Goal: Task Accomplishment & Management: Use online tool/utility

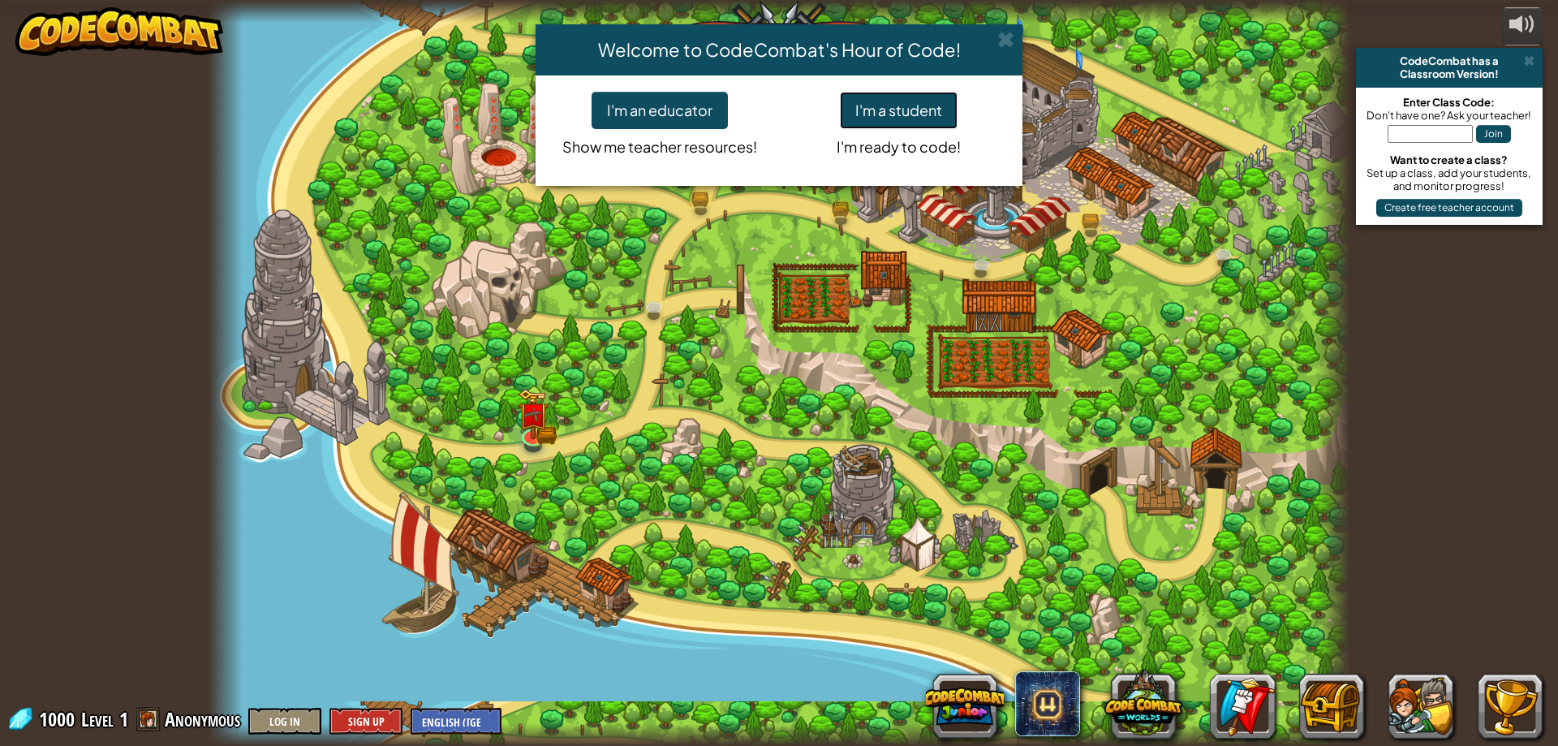
click at [895, 111] on button "I'm a student" at bounding box center [899, 110] width 118 height 37
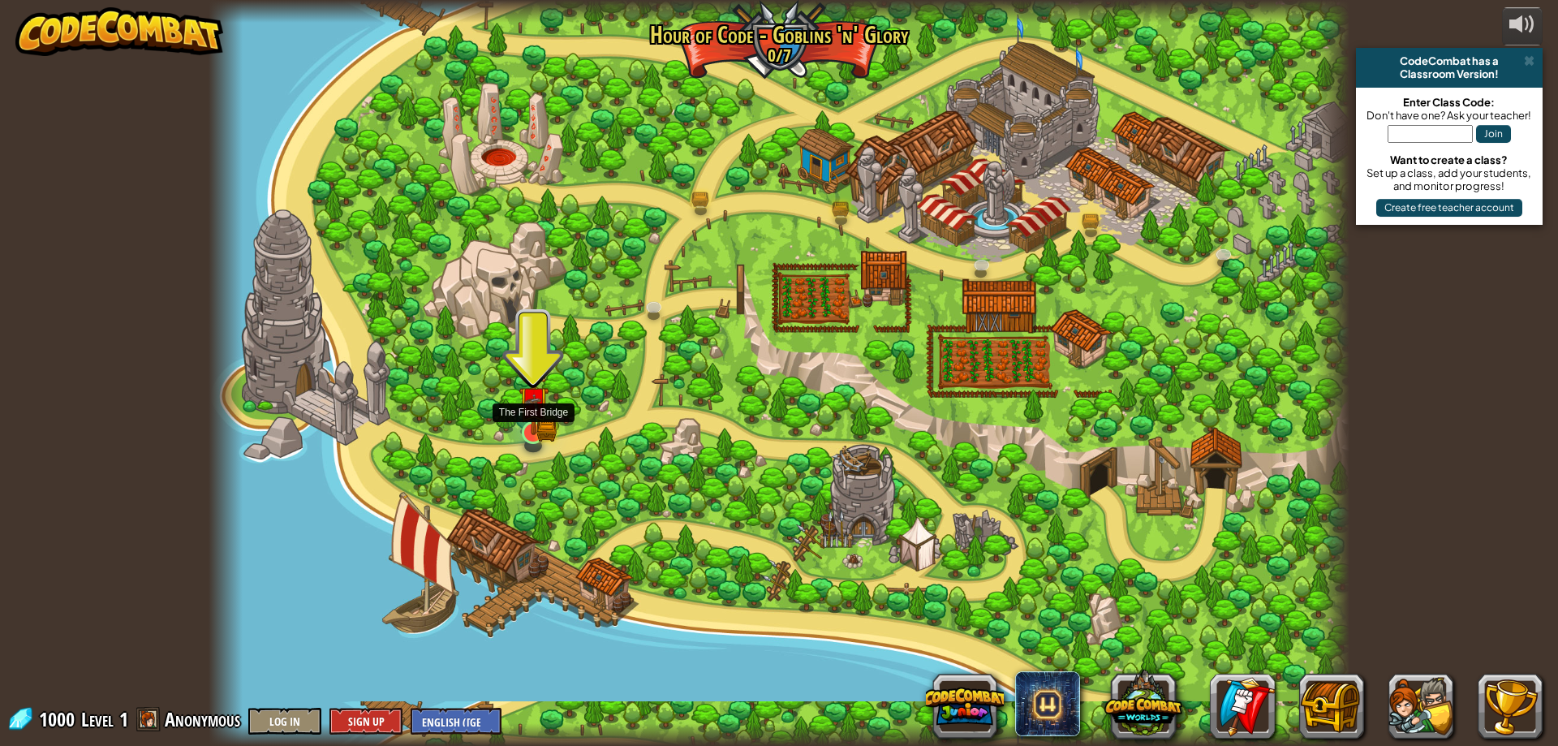
click at [535, 421] on img at bounding box center [534, 401] width 31 height 67
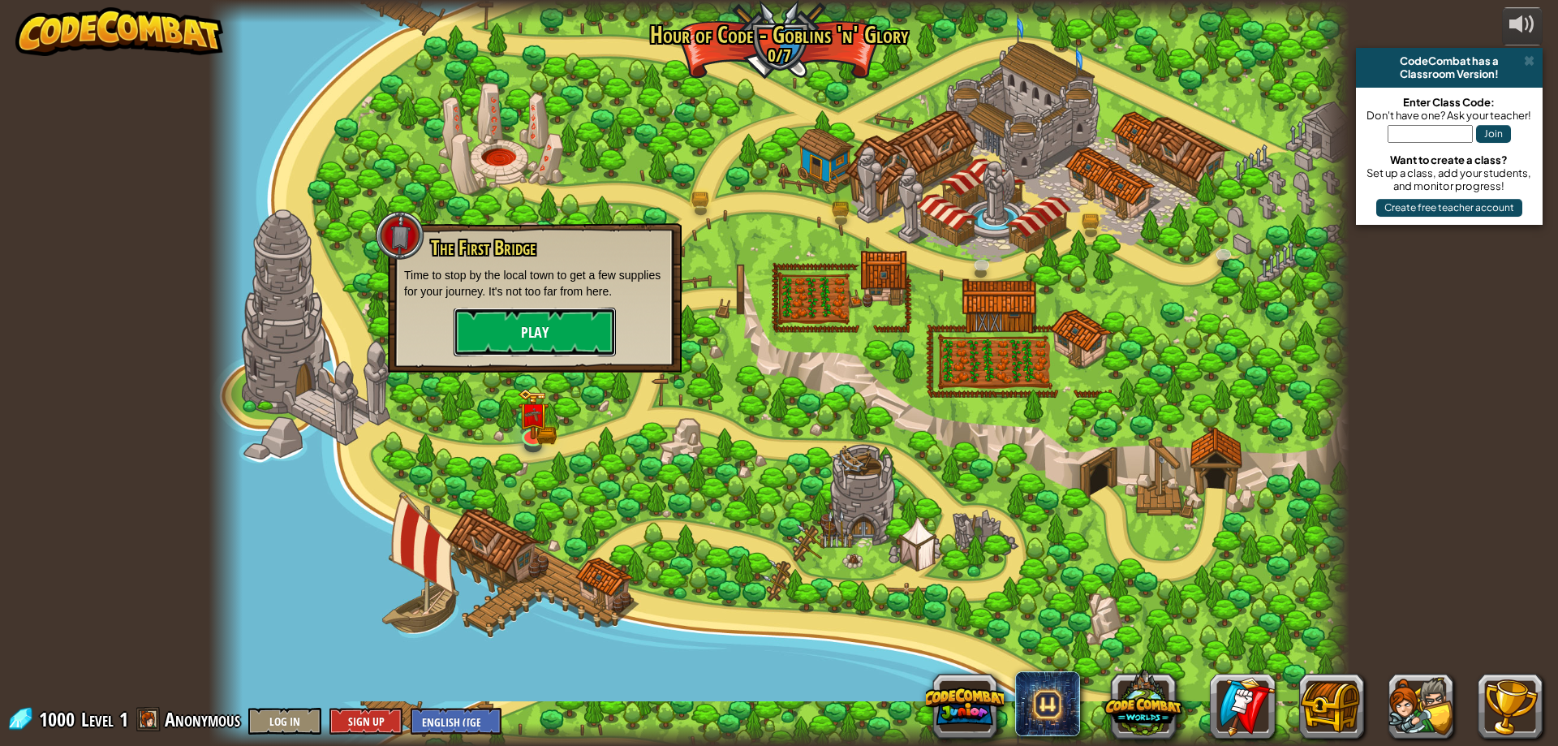
click at [564, 314] on button "Play" at bounding box center [535, 332] width 162 height 49
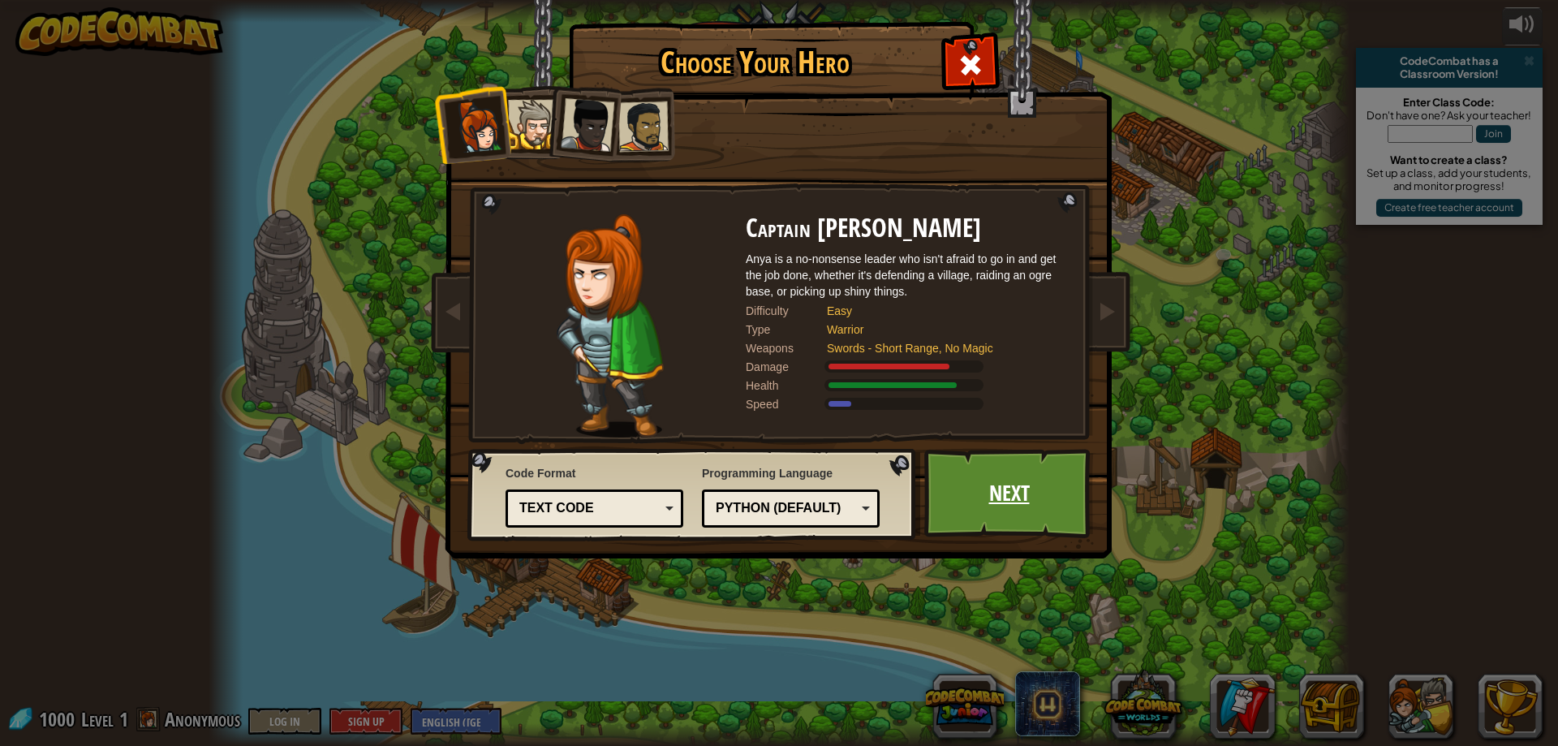
click at [1051, 511] on link "Next" at bounding box center [1009, 493] width 170 height 89
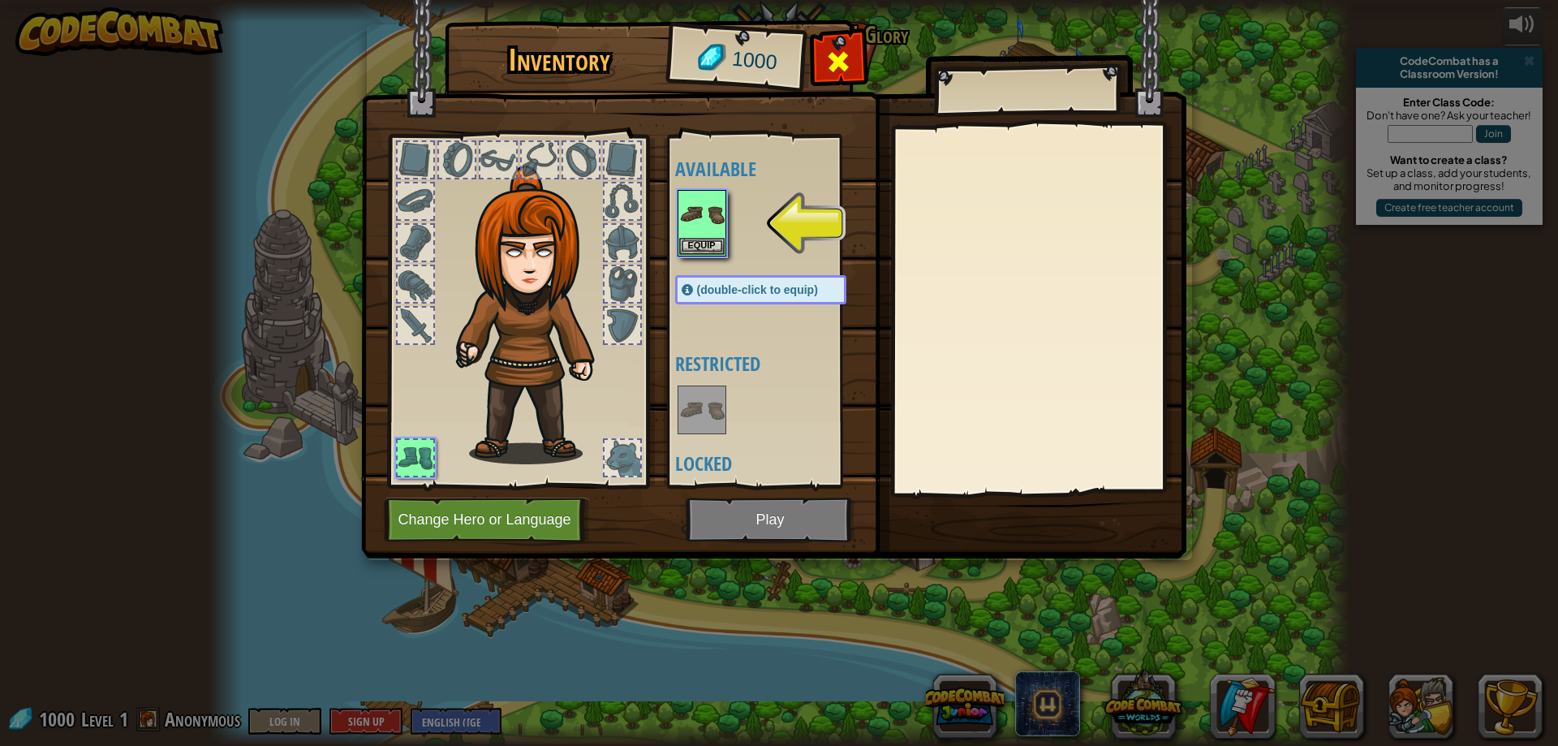
click at [829, 59] on span at bounding box center [838, 62] width 26 height 26
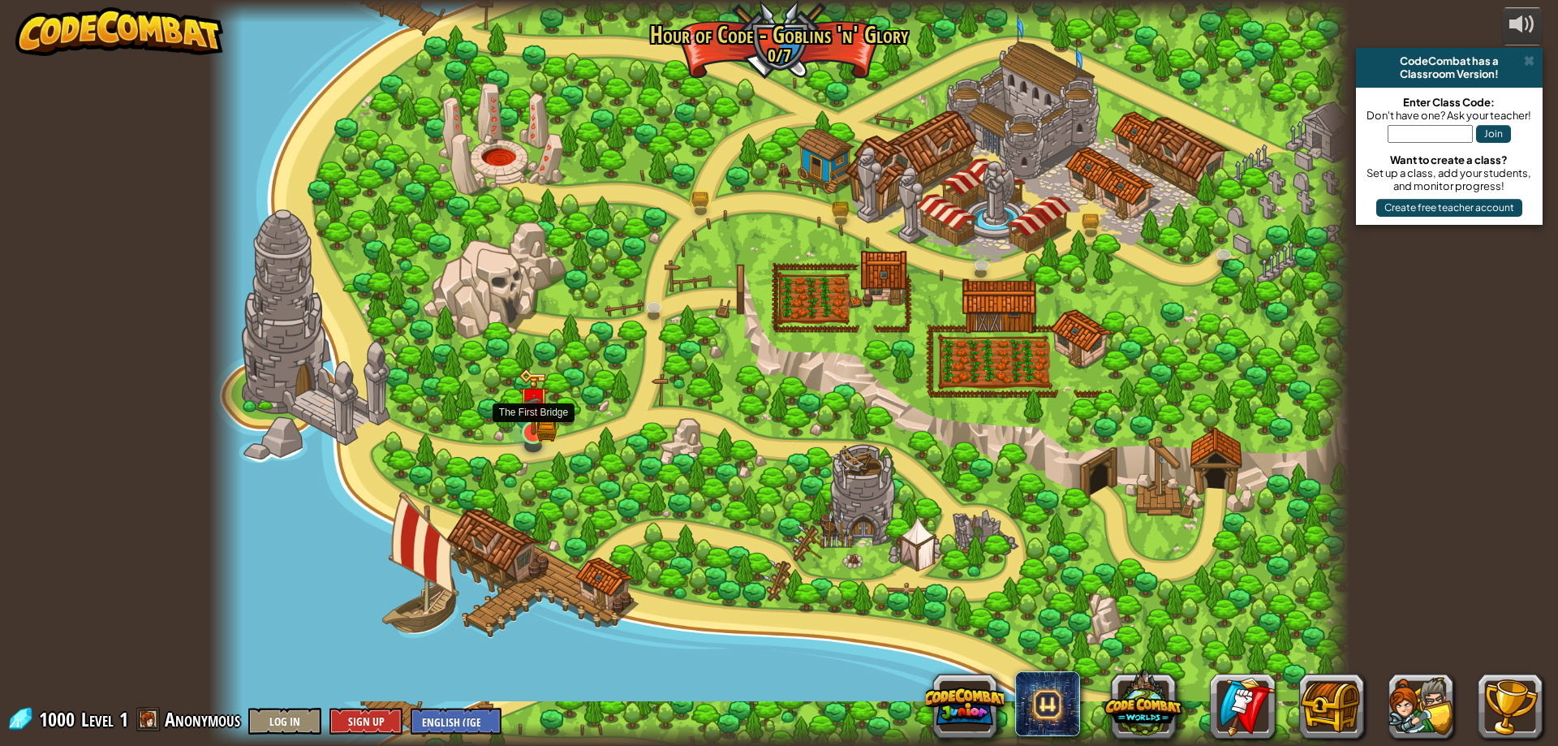
click at [533, 412] on img at bounding box center [533, 403] width 18 height 18
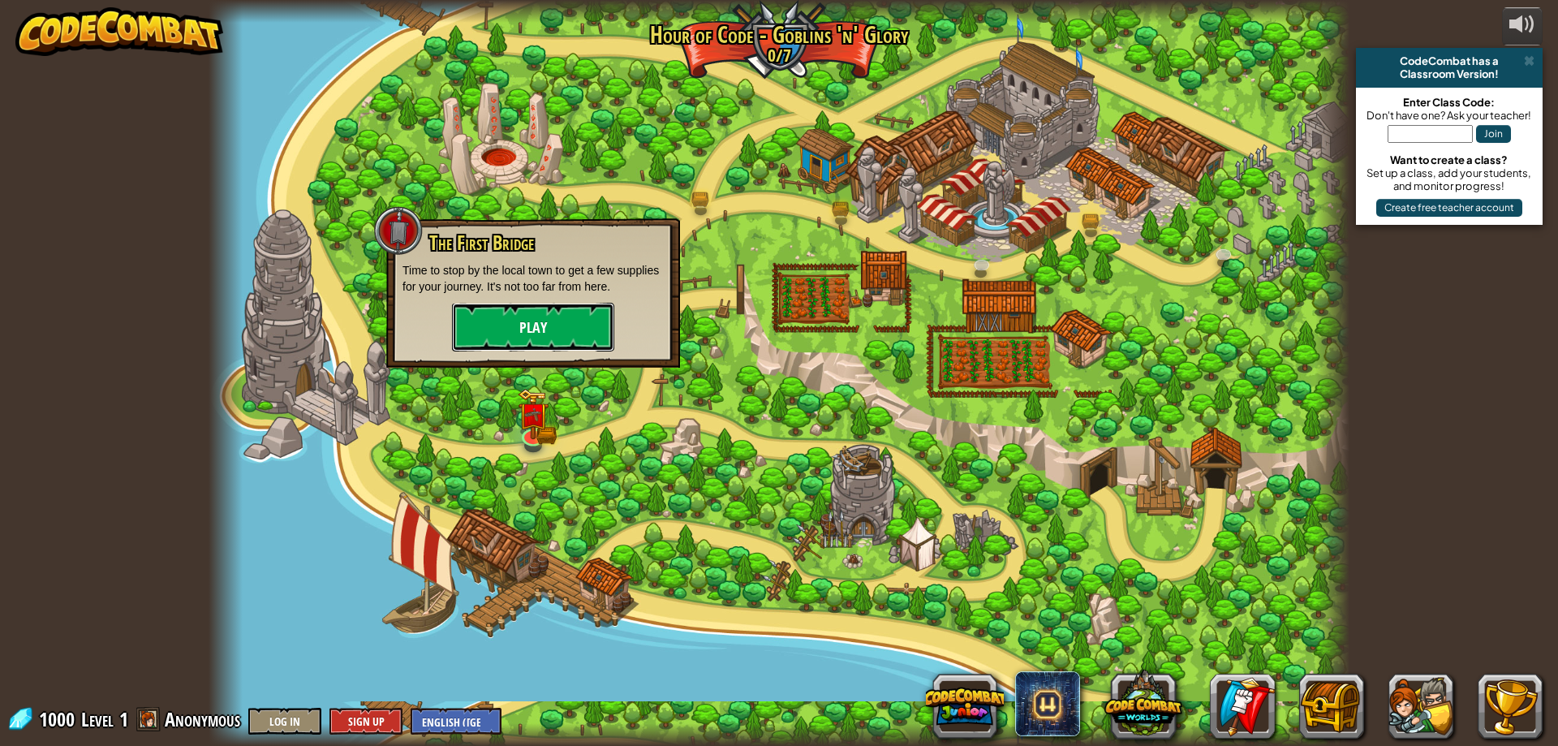
click at [584, 333] on button "Play" at bounding box center [533, 327] width 162 height 49
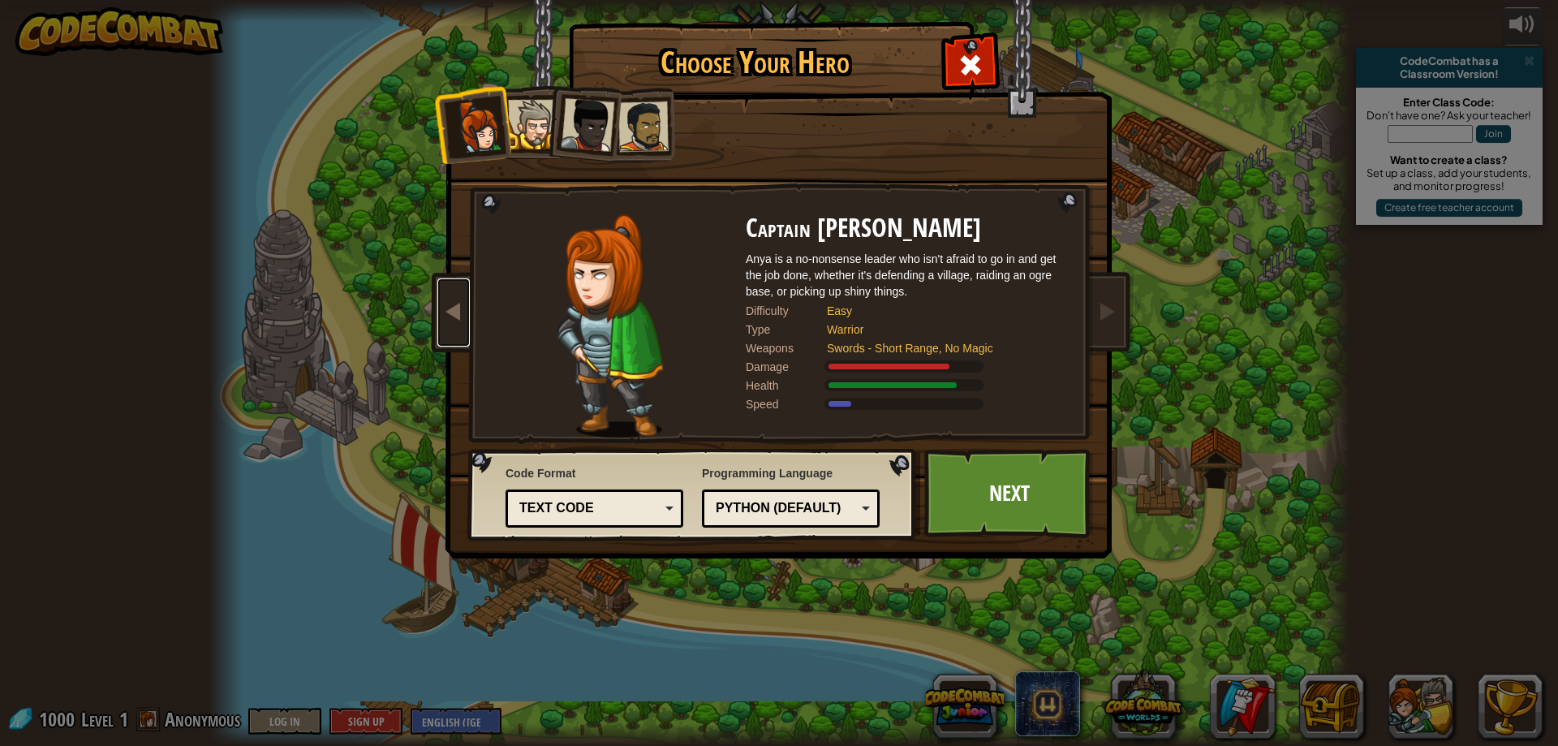
click at [455, 321] on span at bounding box center [453, 310] width 19 height 19
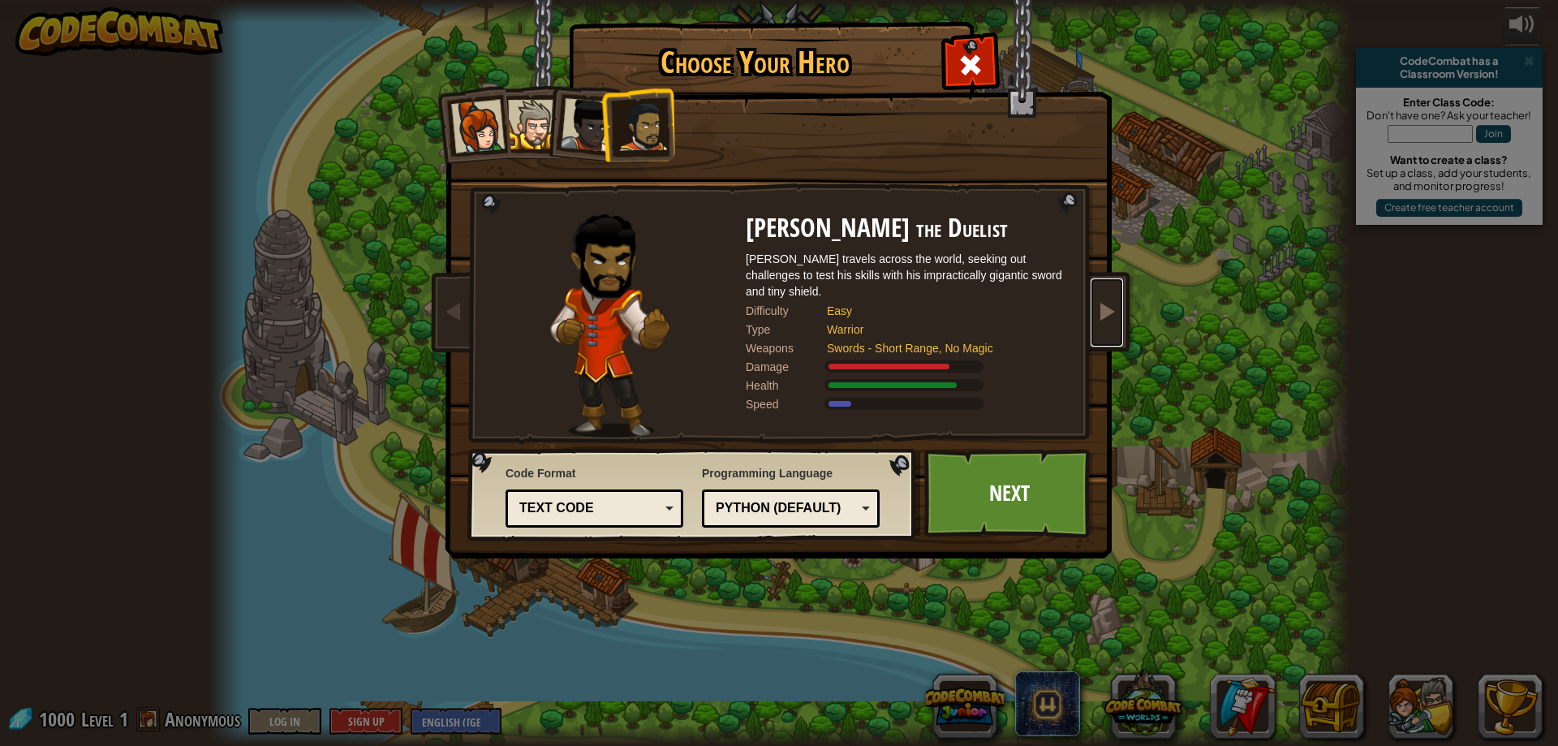
click at [1110, 314] on span at bounding box center [1106, 310] width 19 height 19
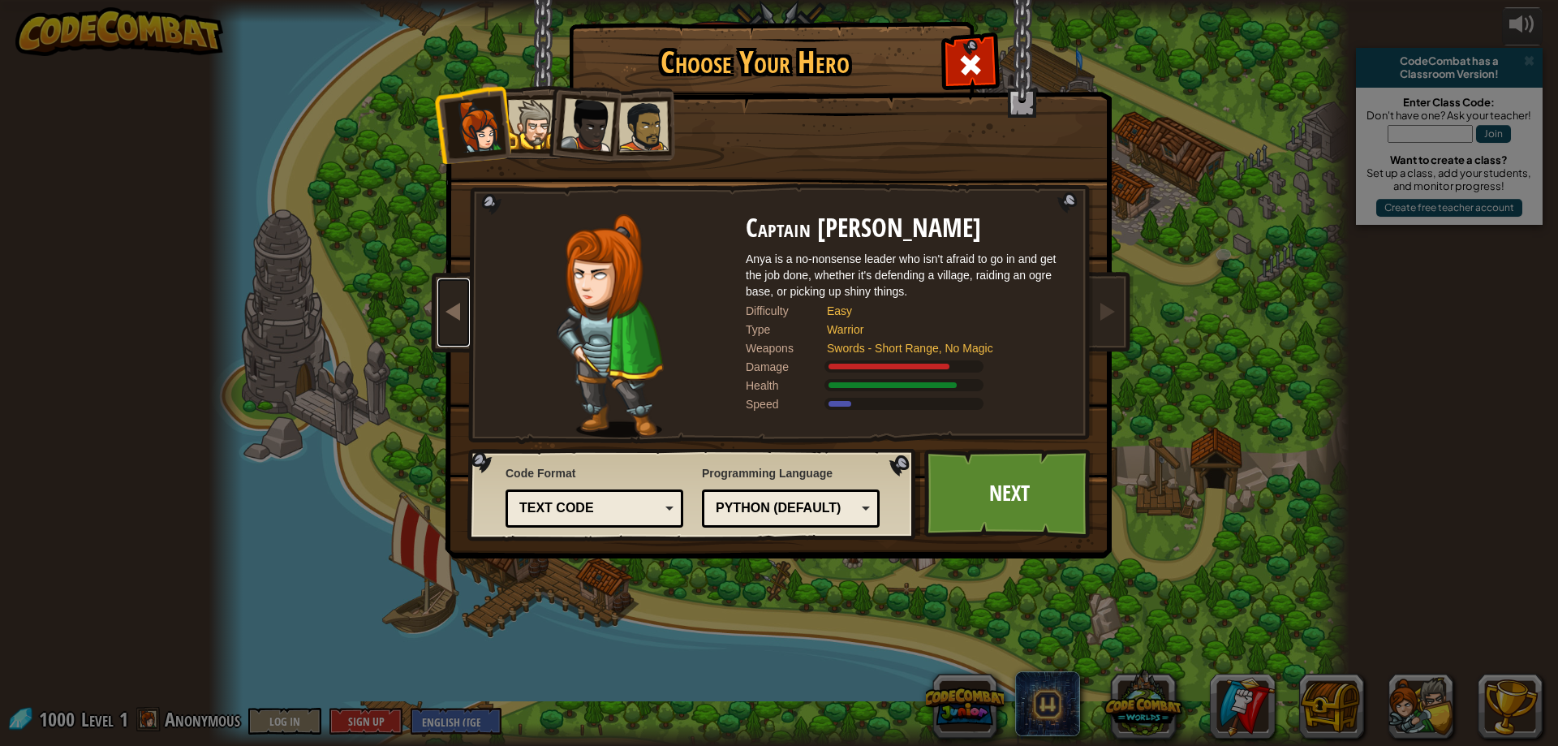
click at [446, 314] on span at bounding box center [453, 310] width 19 height 19
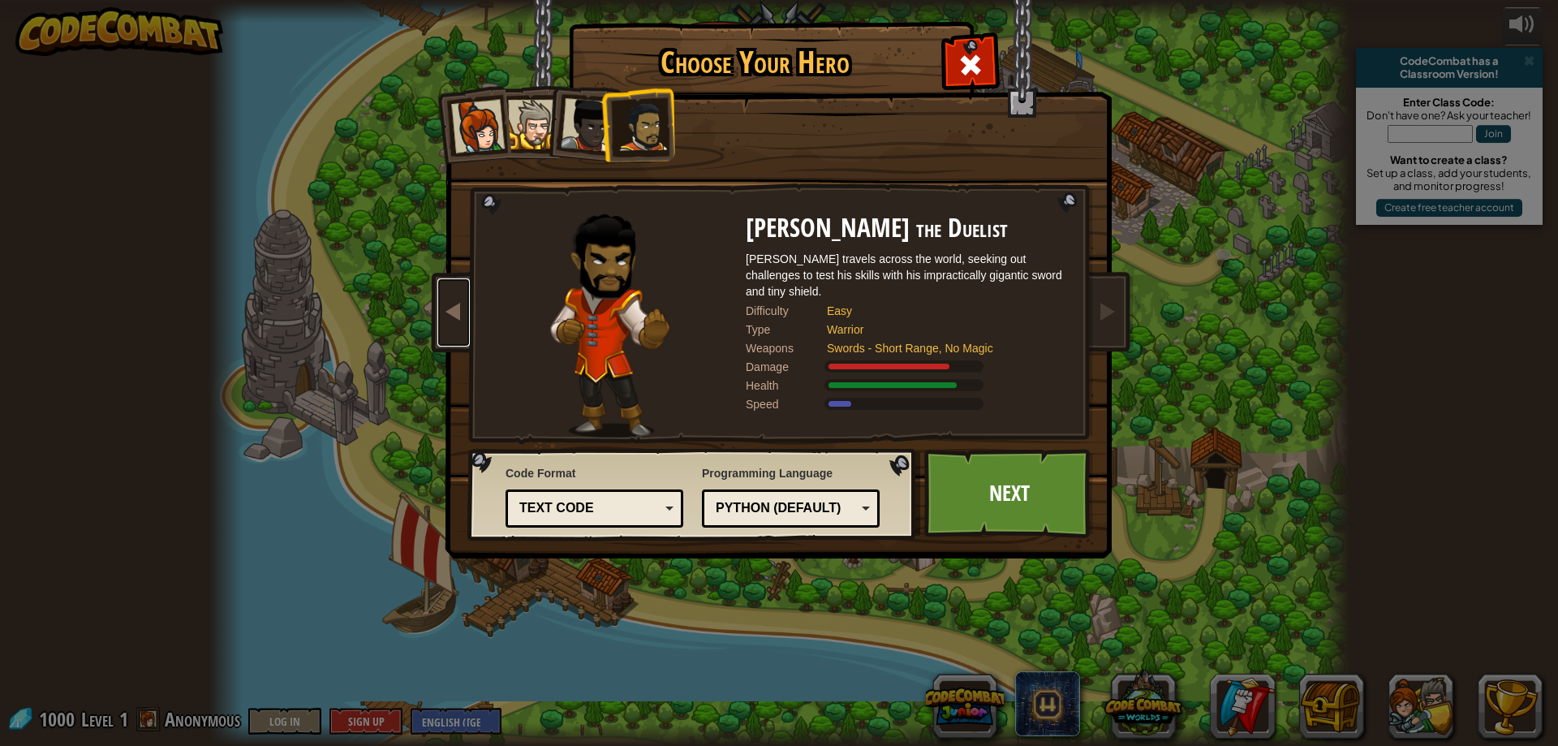
click at [443, 316] on link at bounding box center [453, 312] width 32 height 68
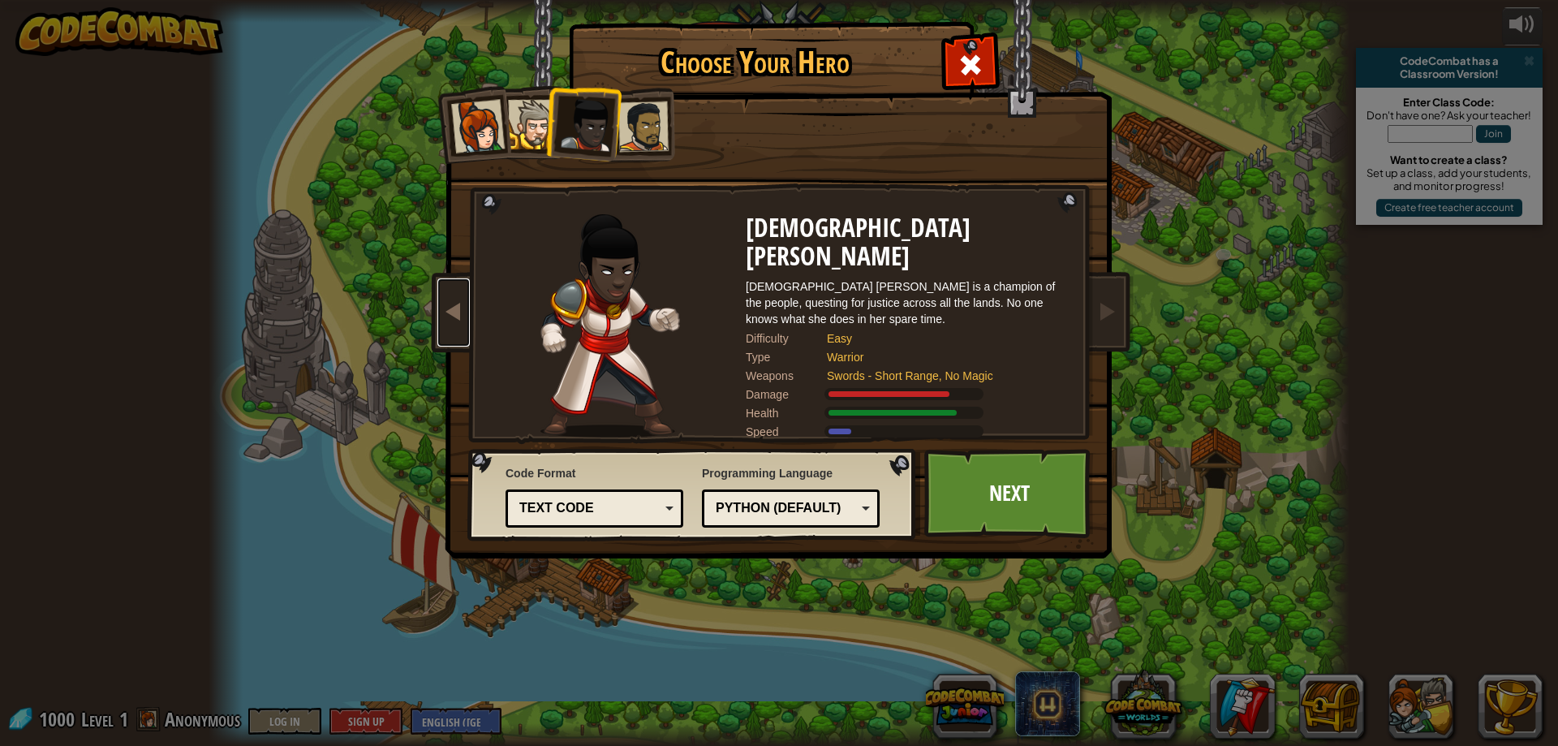
click at [443, 316] on link at bounding box center [453, 312] width 32 height 68
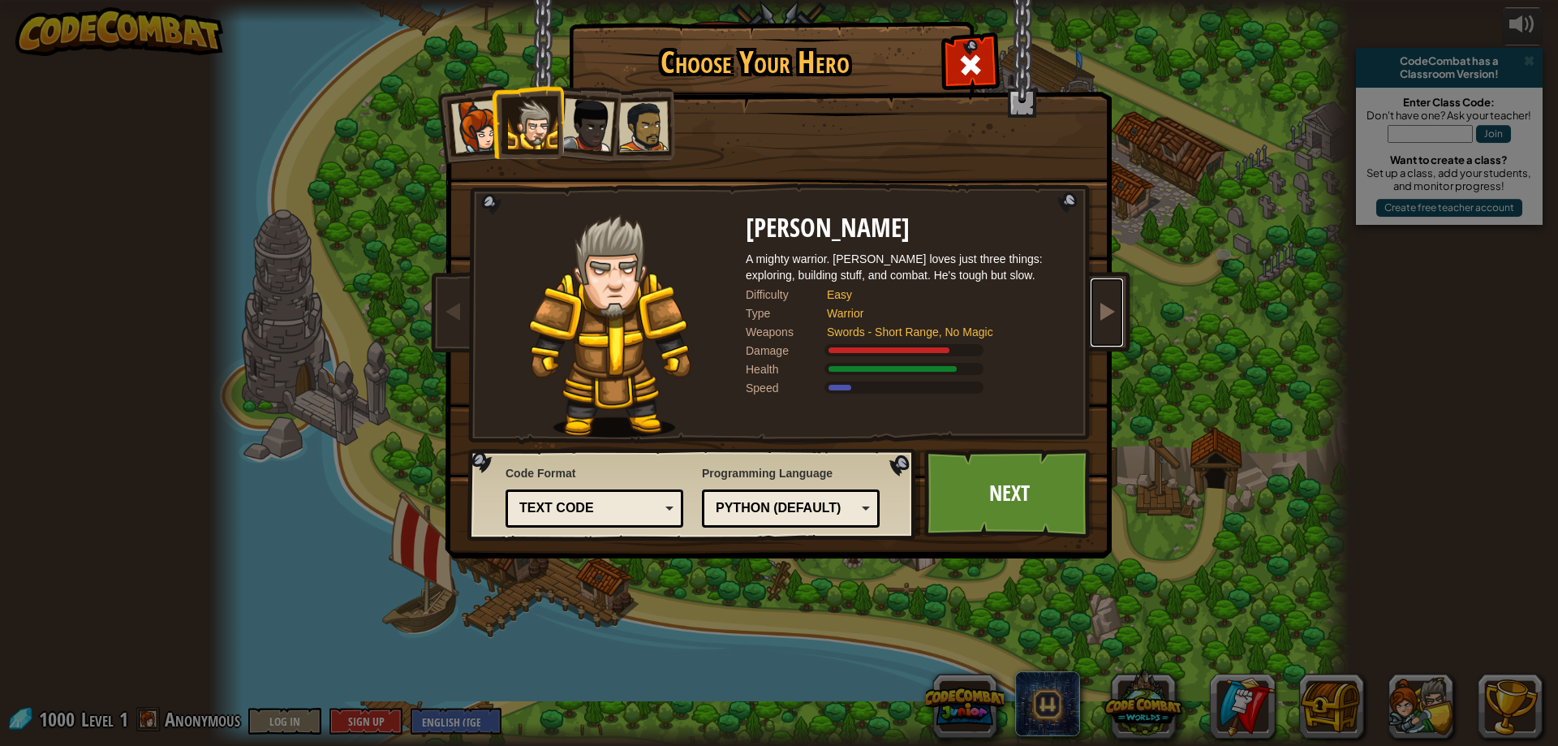
click at [1109, 304] on span at bounding box center [1106, 310] width 19 height 19
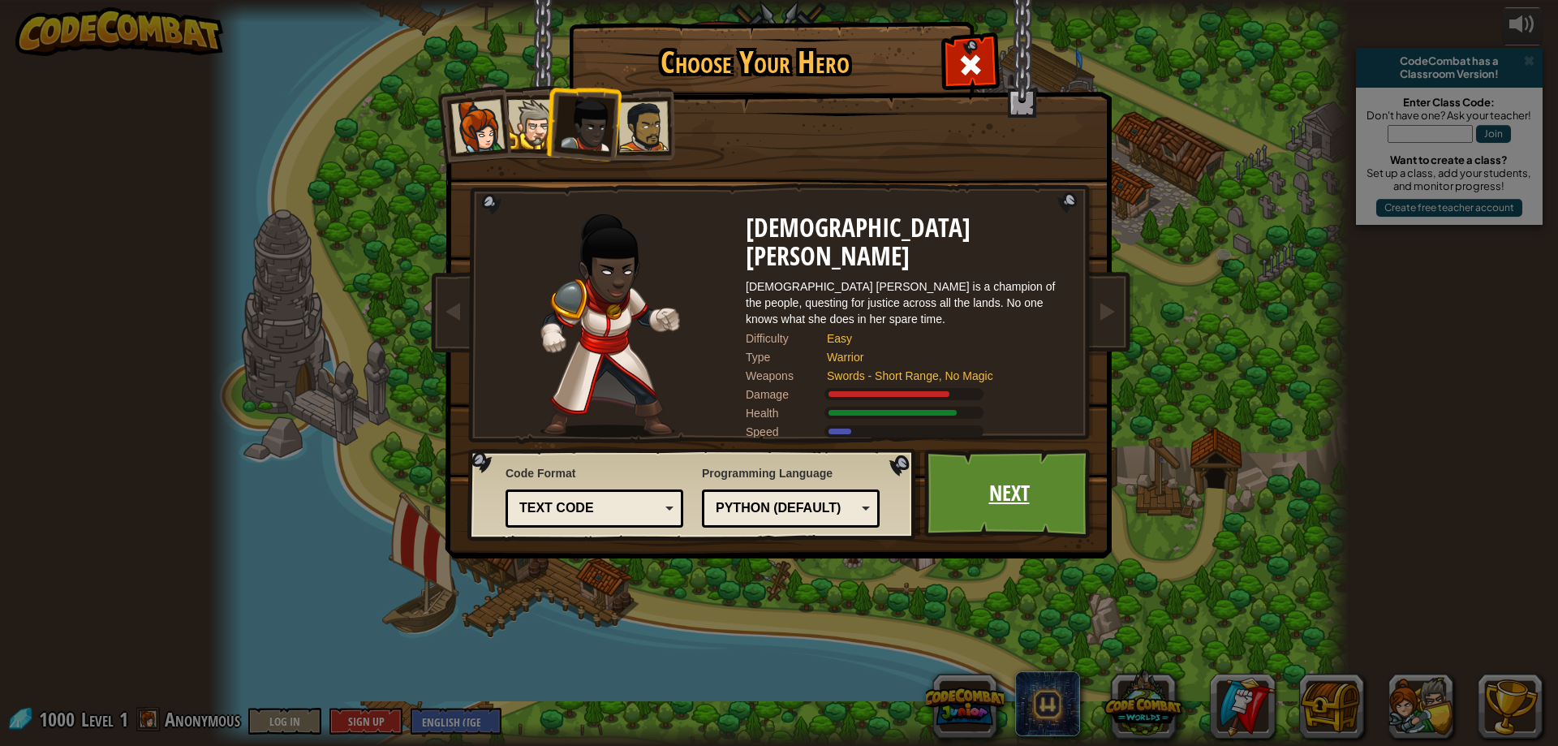
click at [1028, 492] on link "Next" at bounding box center [1009, 493] width 170 height 89
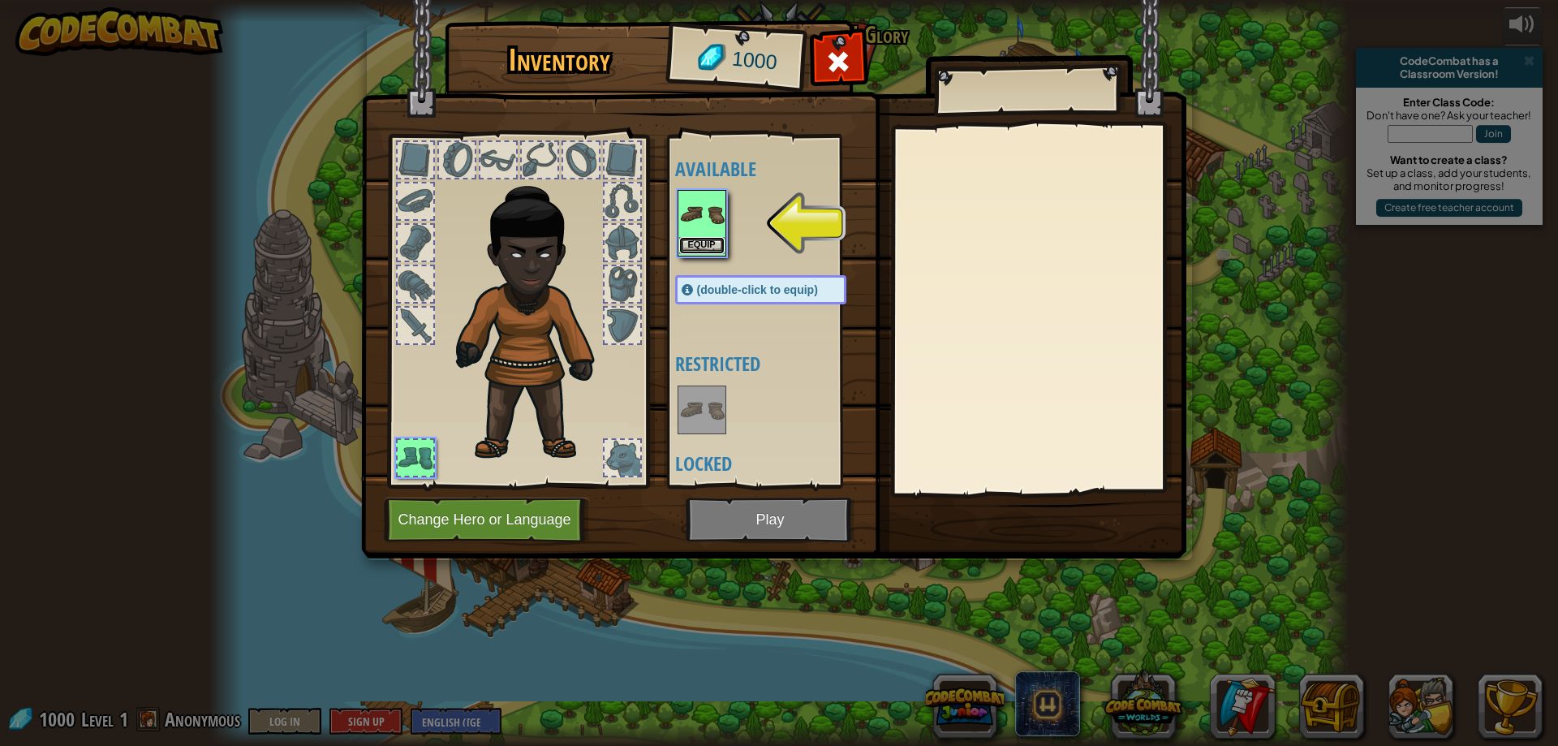
click at [701, 241] on button "Equip" at bounding box center [701, 245] width 45 height 17
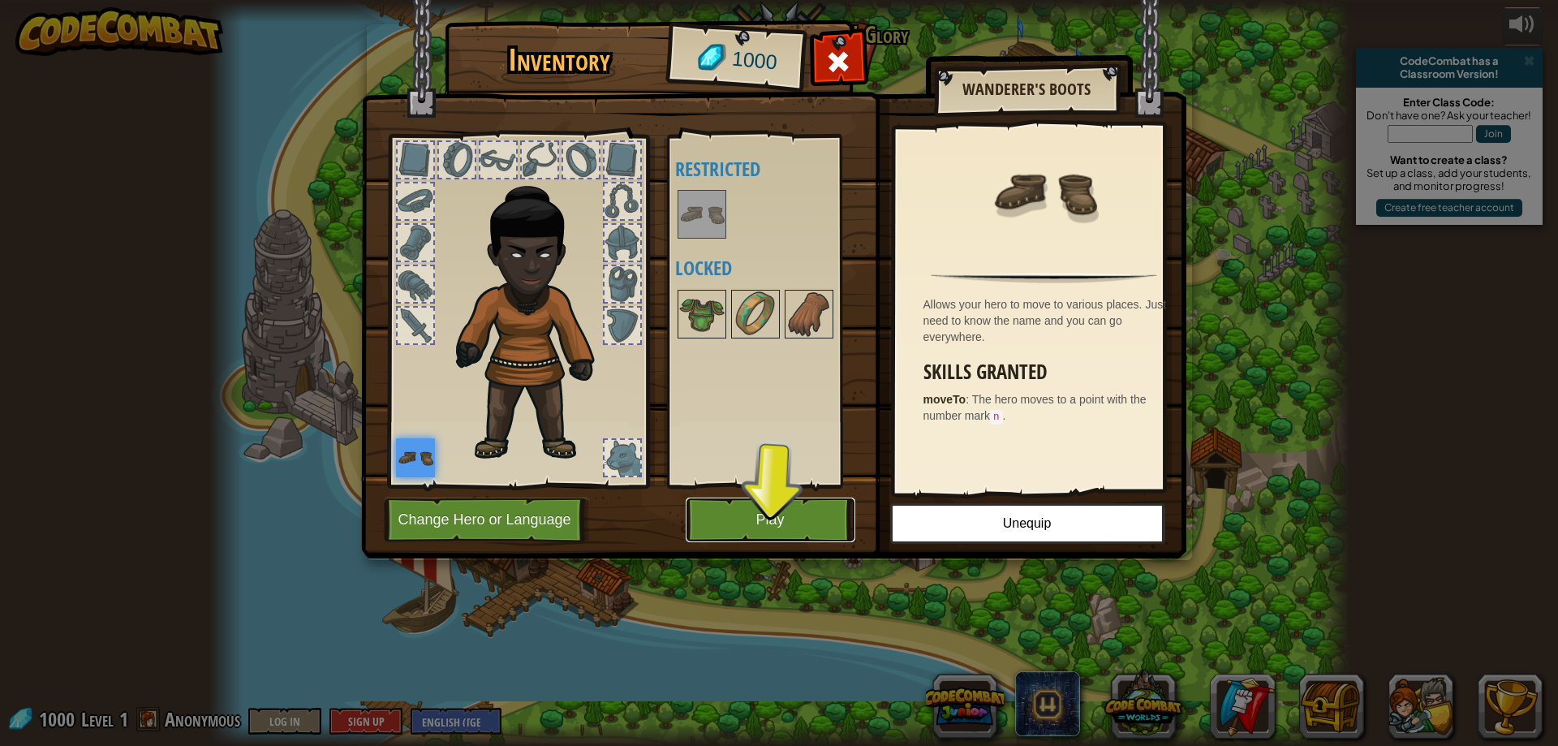
click at [752, 508] on button "Play" at bounding box center [771, 520] width 170 height 45
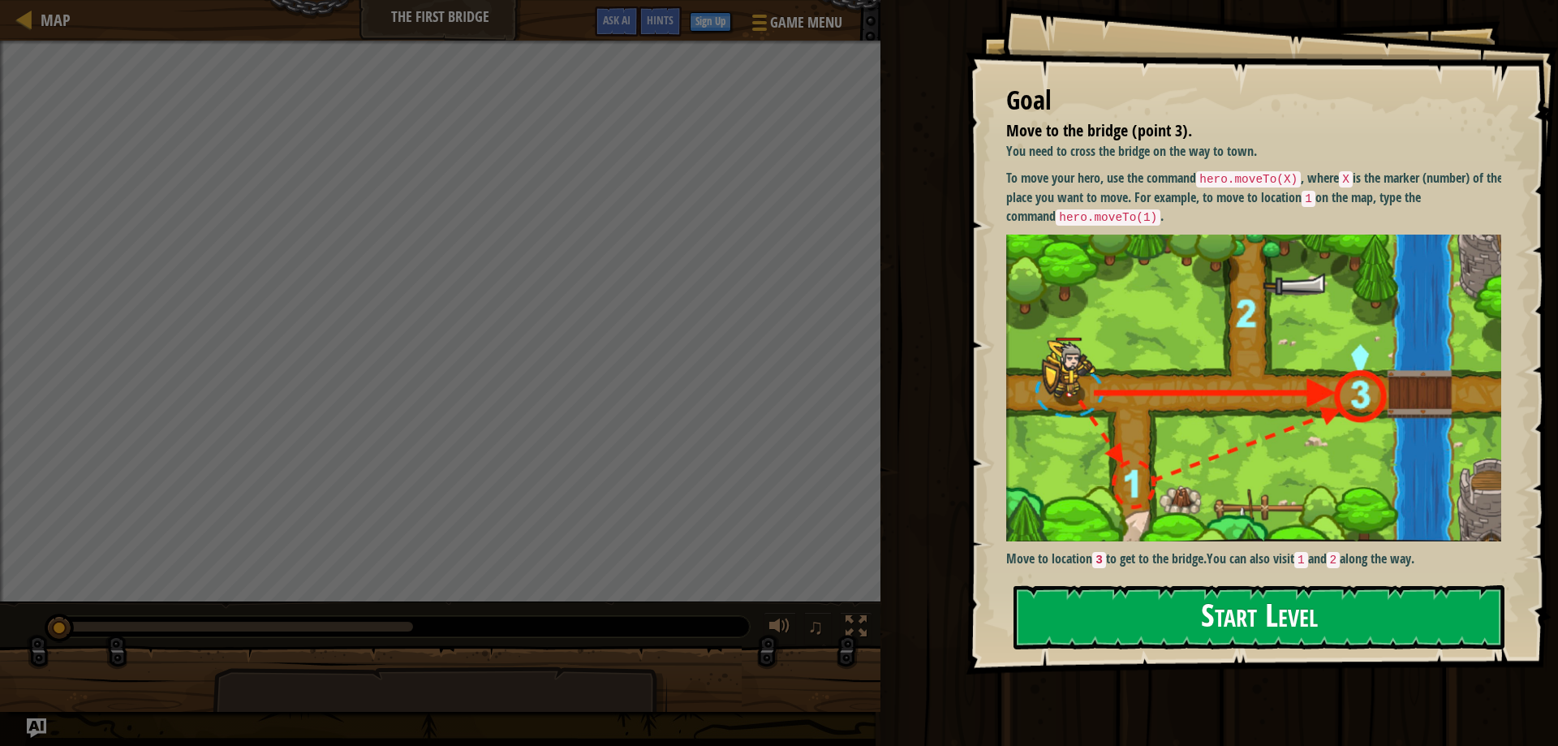
click at [1213, 615] on button "Start Level" at bounding box center [1259, 617] width 491 height 64
